Goal: Book appointment/travel/reservation

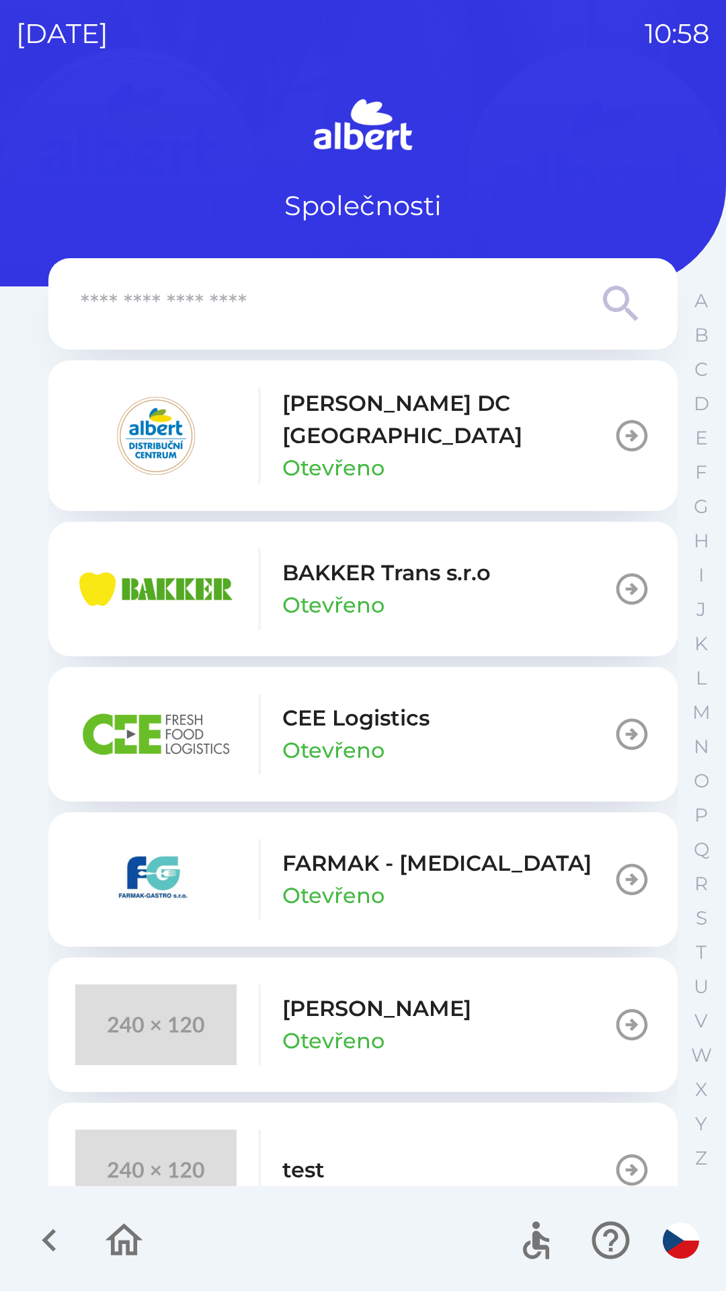
click at [316, 566] on p "BAKKER Trans s.r.o" at bounding box center [386, 573] width 208 height 32
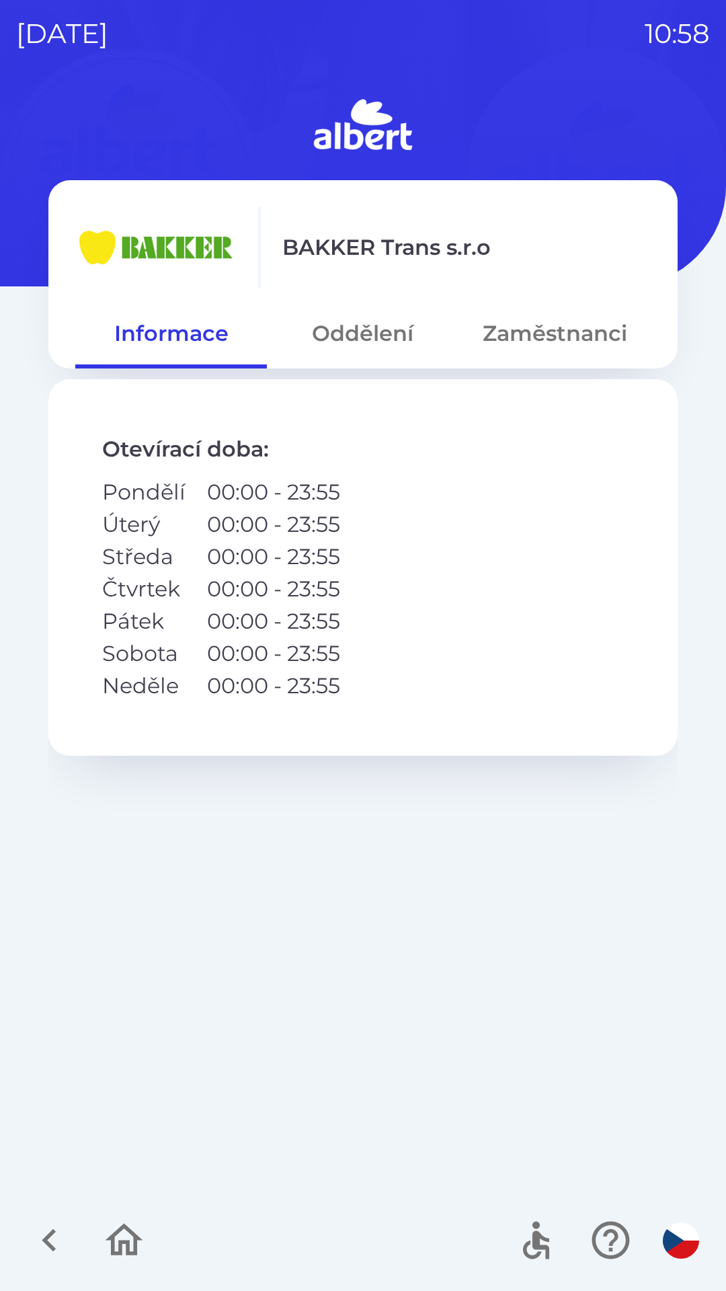
click at [354, 339] on button "Oddělení" at bounding box center [363, 333] width 192 height 48
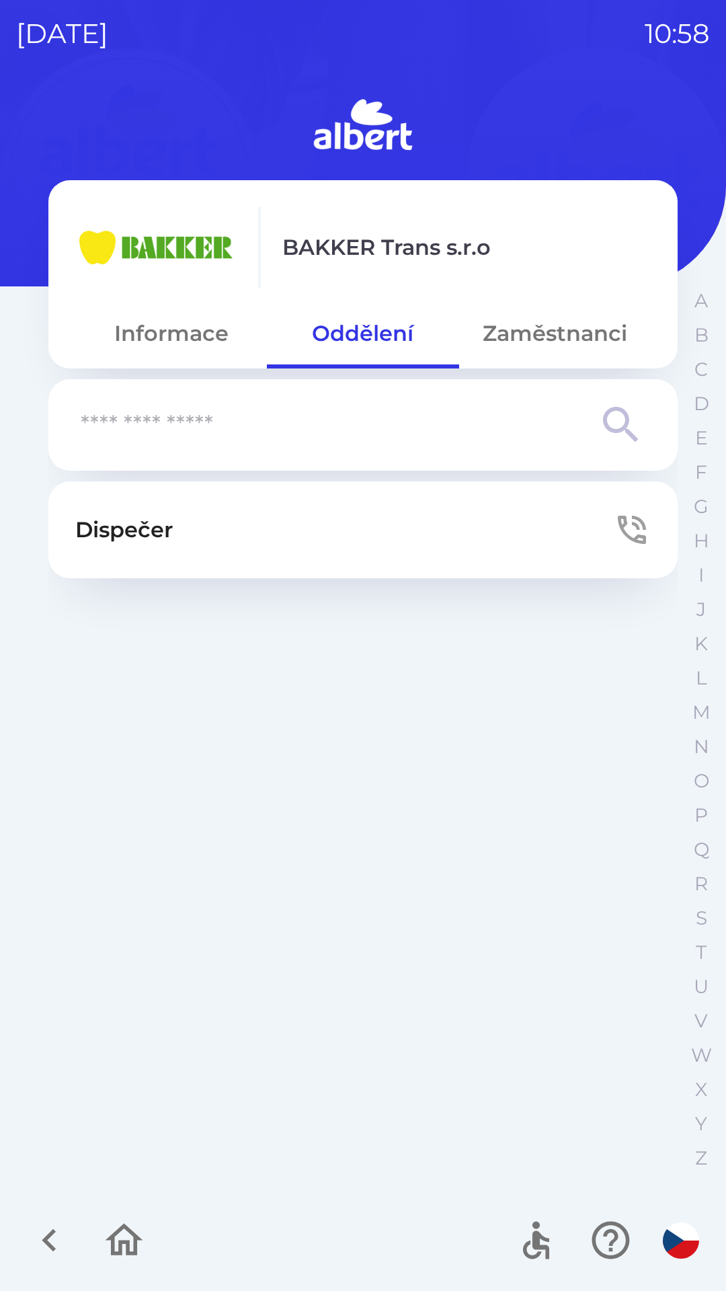
click at [392, 509] on button "Dispečer" at bounding box center [362, 529] width 629 height 97
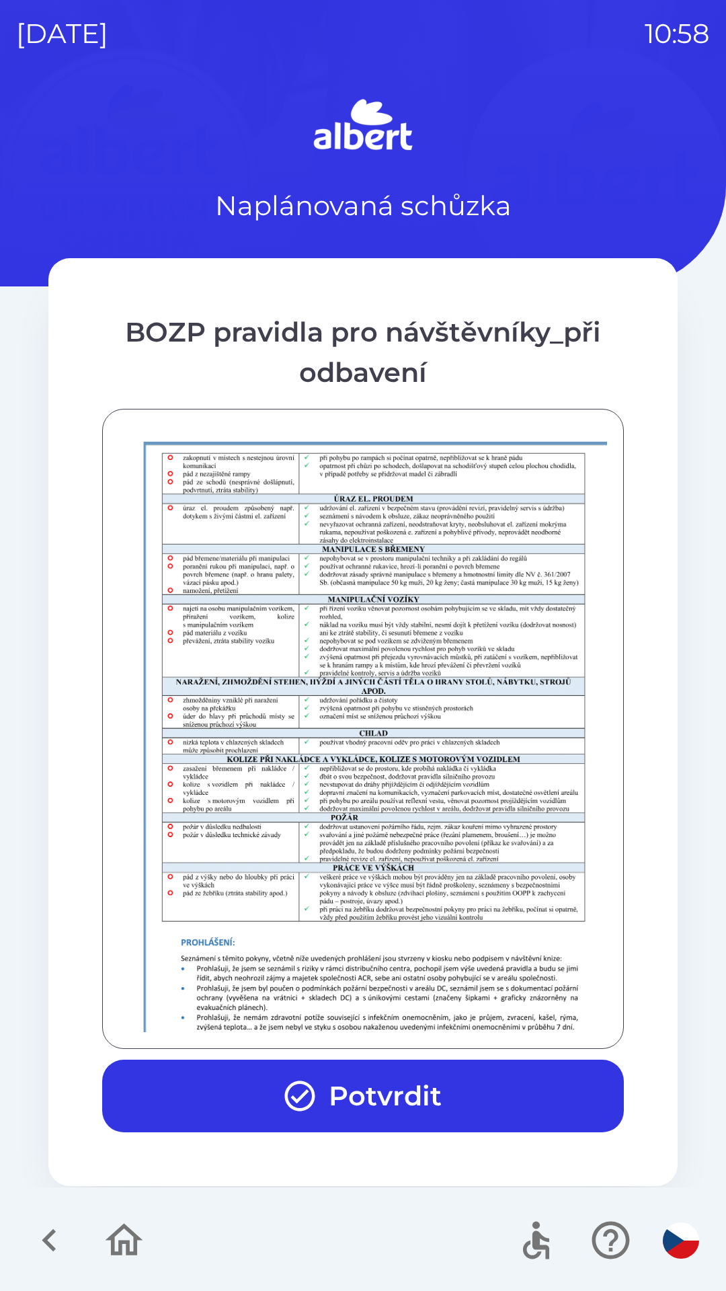
scroll to position [944, 0]
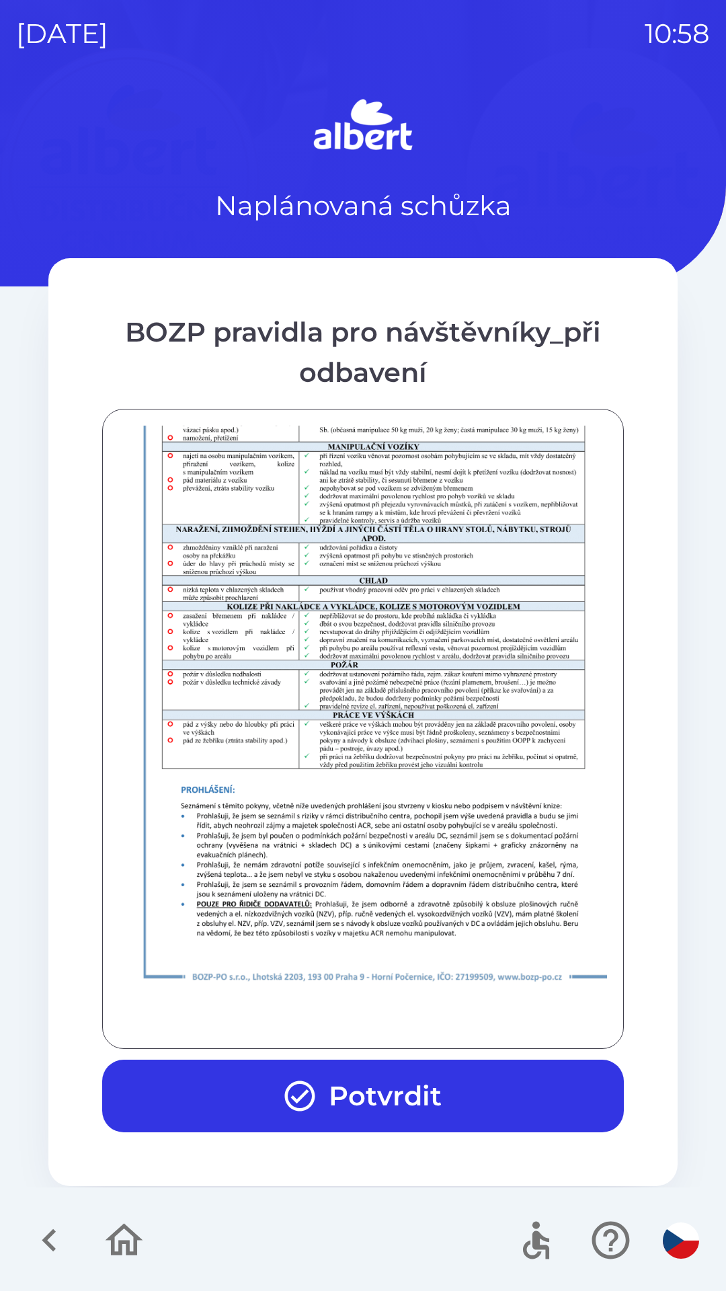
click at [290, 1095] on icon "button" at bounding box center [300, 1096] width 36 height 36
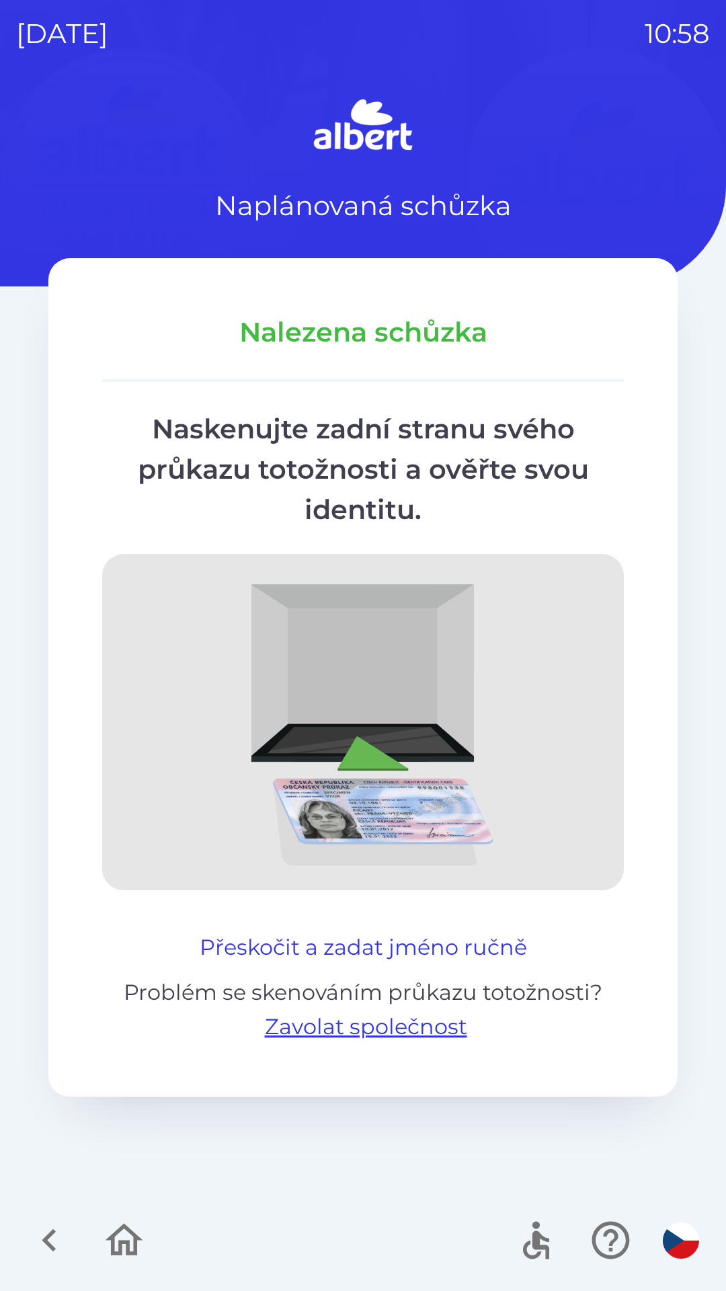
click at [262, 934] on button "Přeskočit a zadat jméno ručně" at bounding box center [363, 947] width 338 height 32
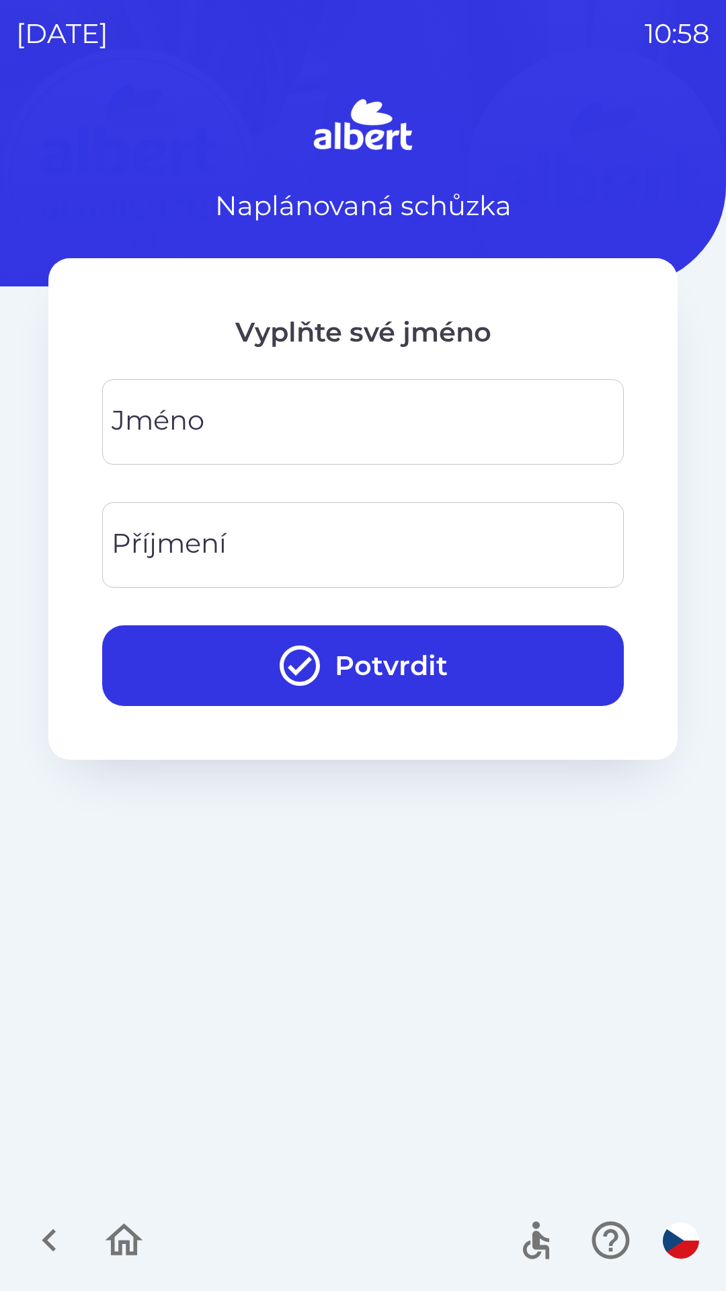
click at [194, 424] on div "[PERSON_NAME]" at bounding box center [363, 421] width 522 height 85
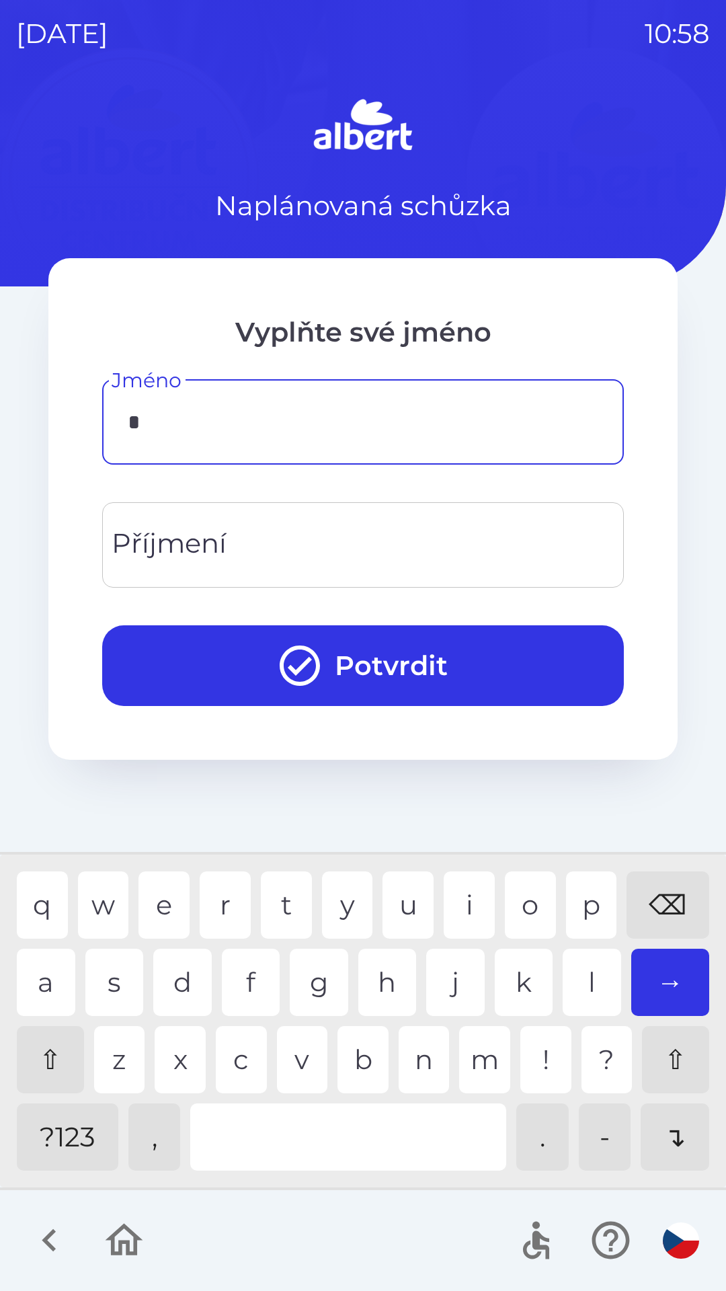
click at [449, 991] on div "j" at bounding box center [455, 982] width 59 height 67
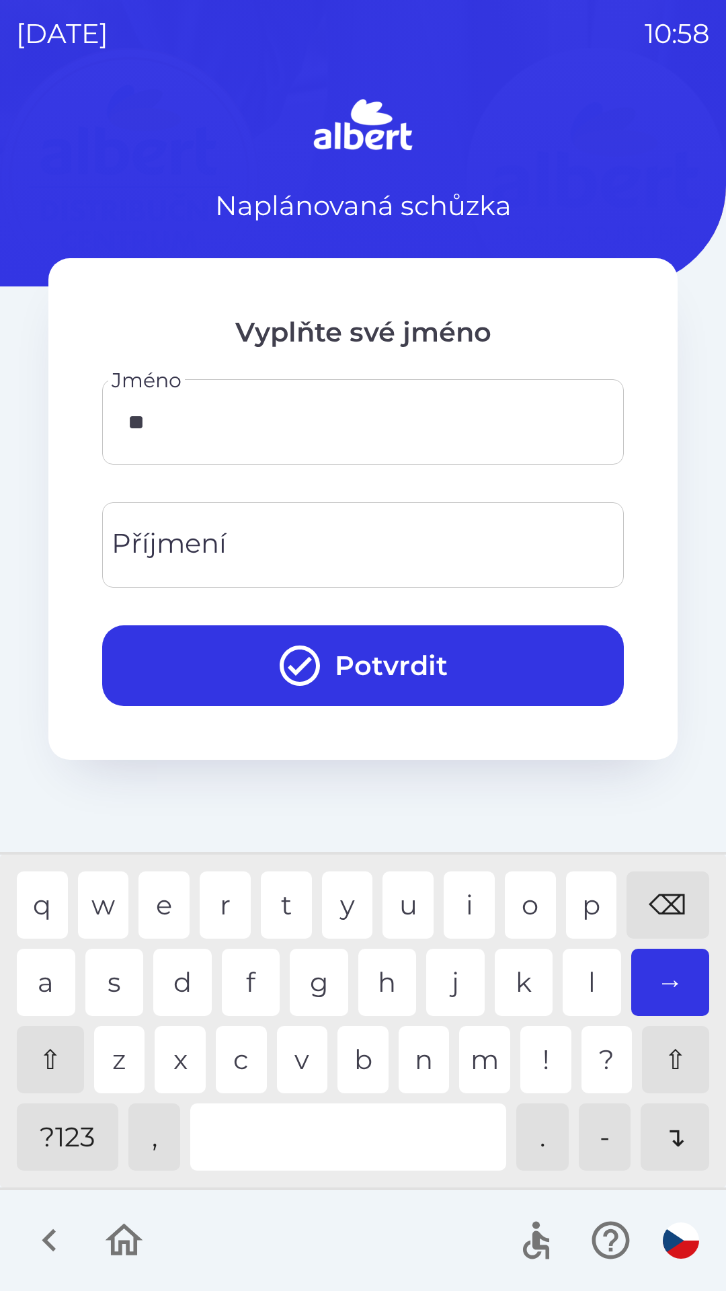
click at [50, 962] on div "a" at bounding box center [46, 982] width 59 height 67
type input "***"
click at [420, 1060] on div "n" at bounding box center [424, 1059] width 51 height 67
click at [354, 535] on input "Příjmení" at bounding box center [363, 544] width 490 height 53
click at [576, 990] on div "l" at bounding box center [592, 982] width 59 height 67
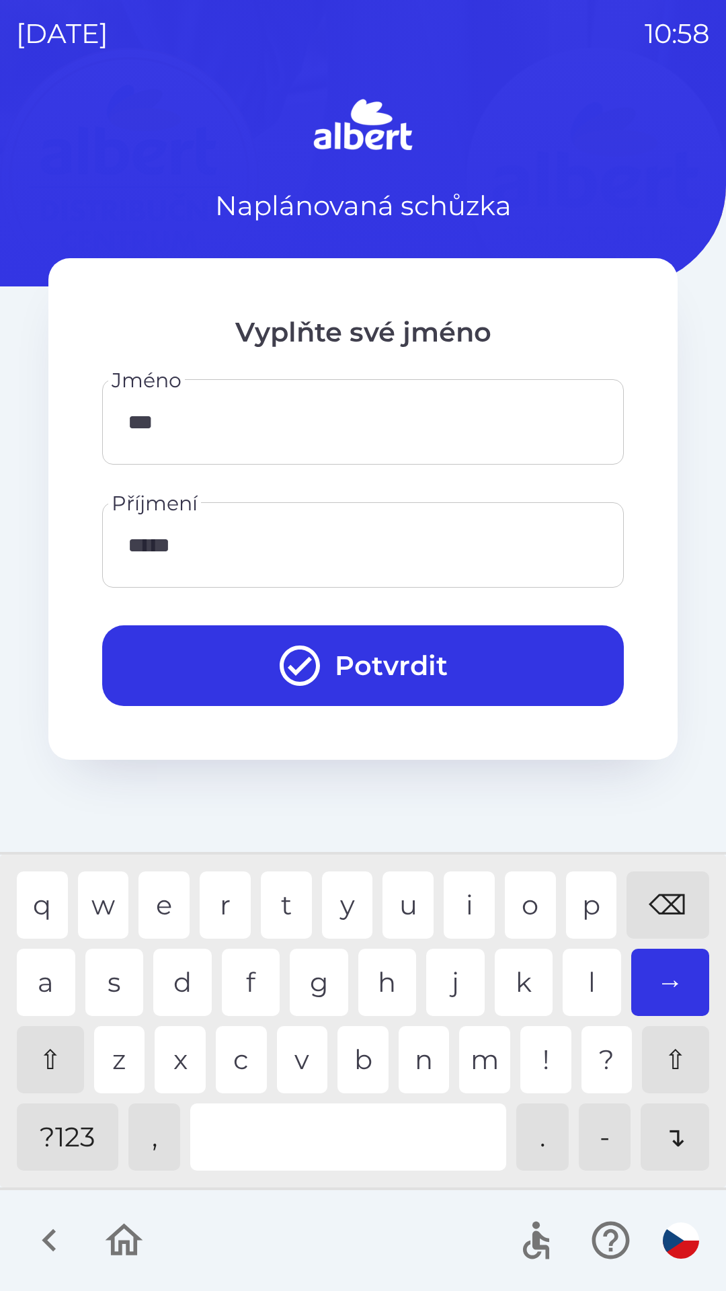
type input "******"
click at [40, 962] on div "a" at bounding box center [46, 982] width 59 height 67
click at [379, 662] on button "Potvrdit" at bounding box center [363, 665] width 522 height 81
